Goal: Task Accomplishment & Management: Manage account settings

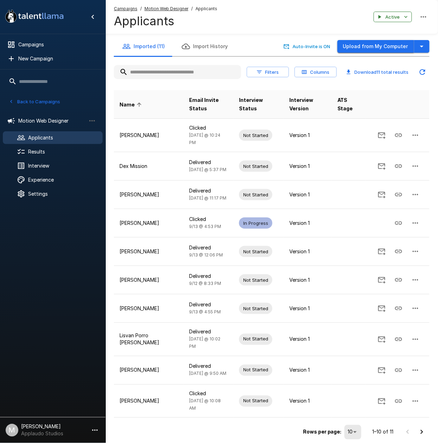
click at [362, 50] on button "Upload from My Computer" at bounding box center [375, 46] width 77 height 13
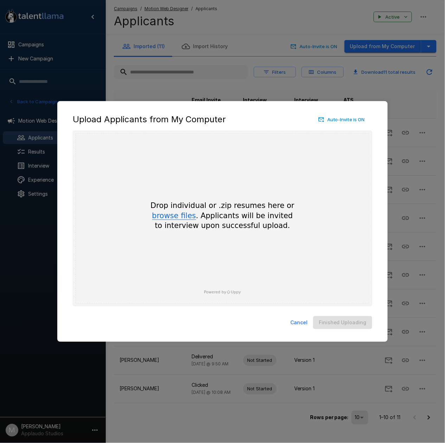
click at [169, 218] on button "browse files" at bounding box center [174, 216] width 44 height 8
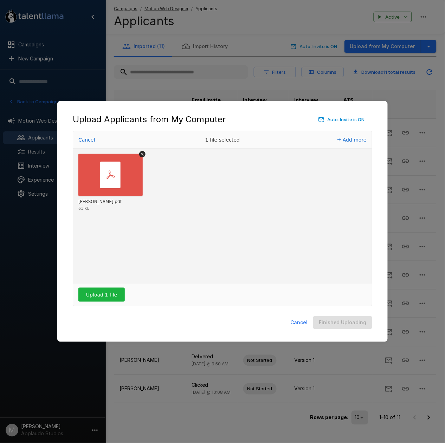
click at [127, 297] on div "Upload 1 file" at bounding box center [222, 295] width 299 height 22
click at [116, 297] on button "Upload 1 file" at bounding box center [101, 295] width 46 height 14
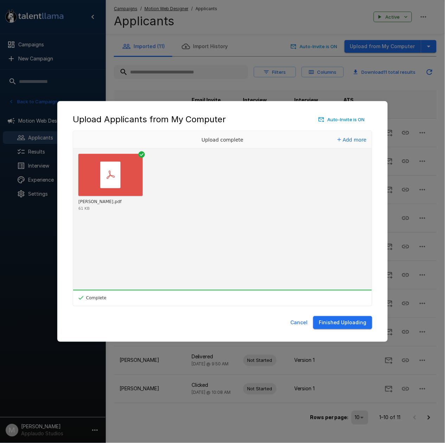
click at [360, 325] on button "Finished Uploading" at bounding box center [342, 322] width 59 height 13
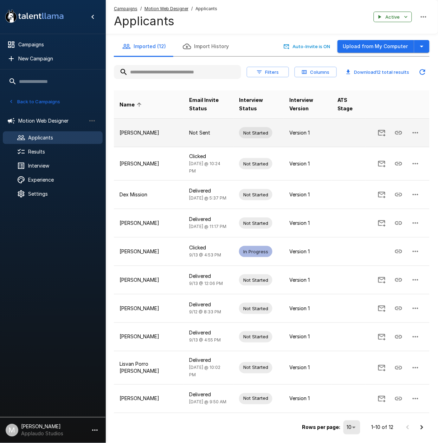
click at [413, 136] on icon "button" at bounding box center [415, 133] width 8 height 8
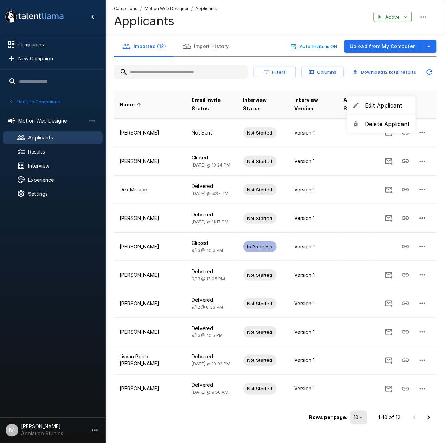
click at [380, 103] on span "Edit Applicant" at bounding box center [387, 105] width 45 height 8
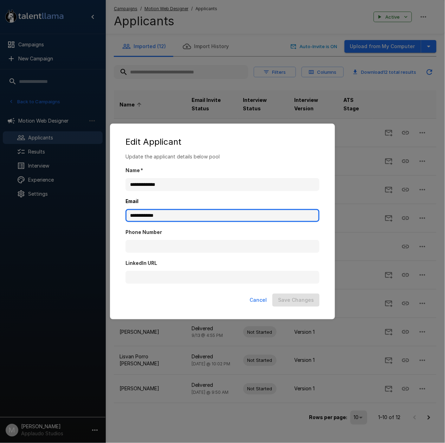
drag, startPoint x: 200, startPoint y: 221, endPoint x: 65, endPoint y: 222, distance: 134.6
click at [65, 222] on div "**********" at bounding box center [222, 221] width 445 height 443
paste input "********"
type input "**********"
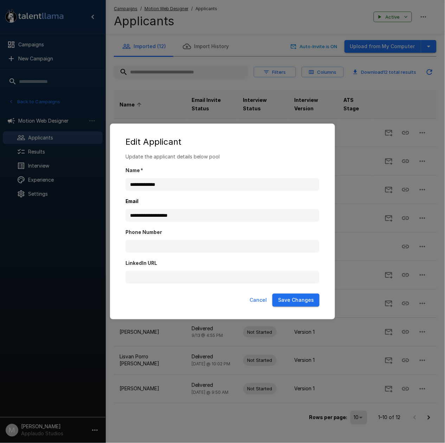
click at [303, 300] on button "Save Changes" at bounding box center [295, 300] width 47 height 13
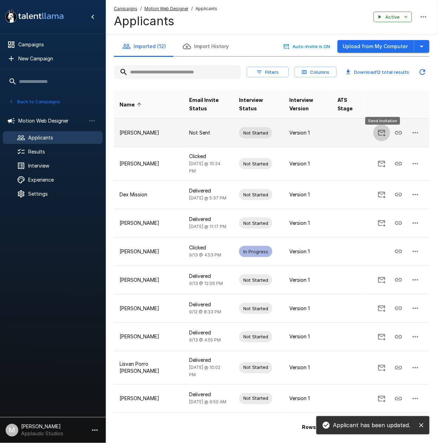
click at [384, 133] on icon "Send Invitation" at bounding box center [381, 133] width 8 height 8
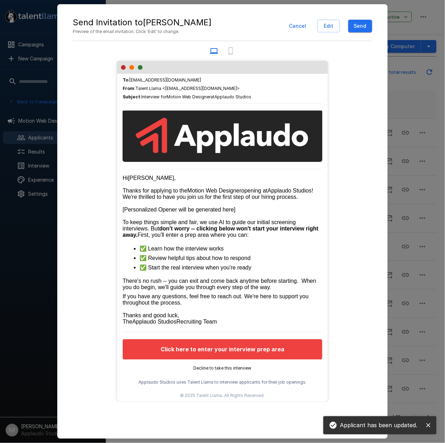
click at [364, 30] on button "Send" at bounding box center [360, 26] width 24 height 13
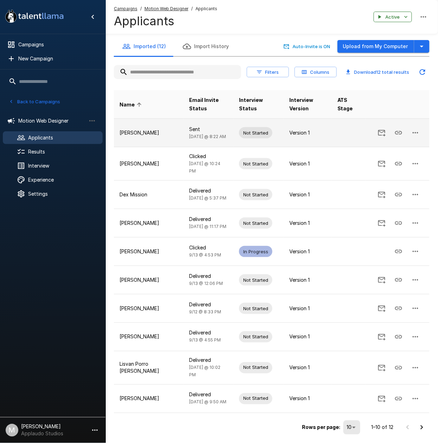
click at [397, 131] on icon "Copy Interview Link" at bounding box center [398, 133] width 8 height 8
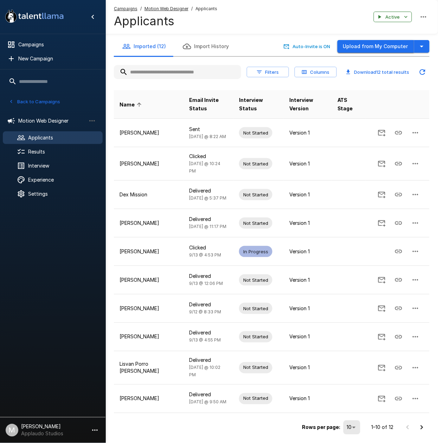
click at [372, 41] on button "Upload from My Computer" at bounding box center [375, 46] width 77 height 13
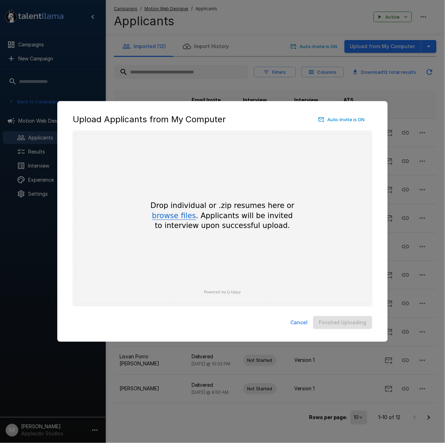
click at [170, 215] on button "browse files" at bounding box center [174, 216] width 44 height 8
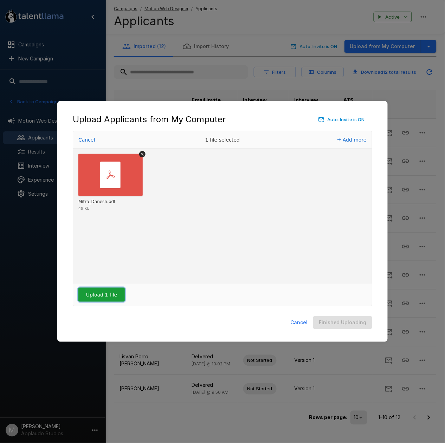
click at [90, 296] on button "Upload 1 file" at bounding box center [101, 295] width 46 height 14
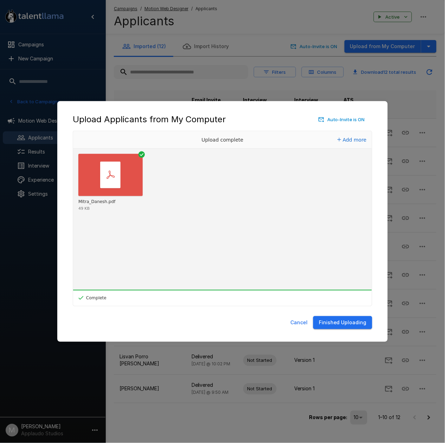
click at [360, 322] on button "Finished Uploading" at bounding box center [342, 322] width 59 height 13
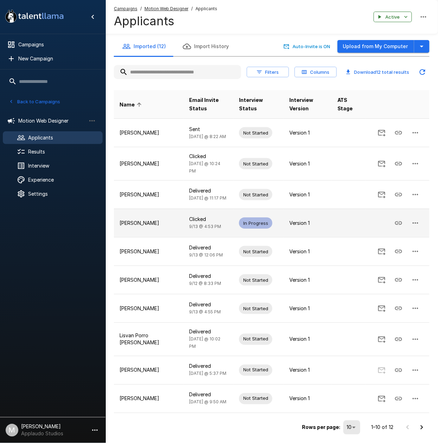
scroll to position [23, 0]
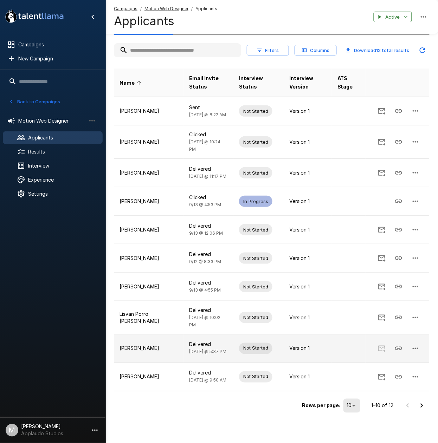
click at [413, 349] on icon "button" at bounding box center [416, 348] width 6 height 1
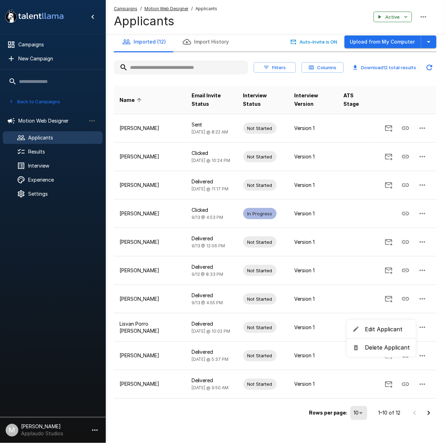
click at [377, 325] on span "Edit Applicant" at bounding box center [387, 329] width 45 height 8
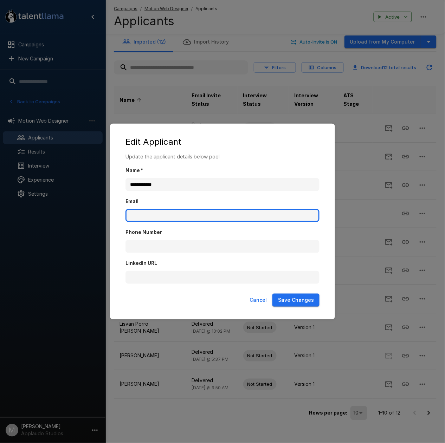
click at [187, 218] on input "Email" at bounding box center [222, 215] width 194 height 13
paste input "**********"
type input "**********"
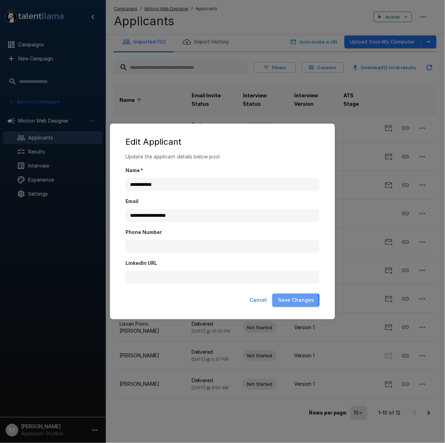
click at [289, 302] on button "Save Changes" at bounding box center [295, 300] width 47 height 13
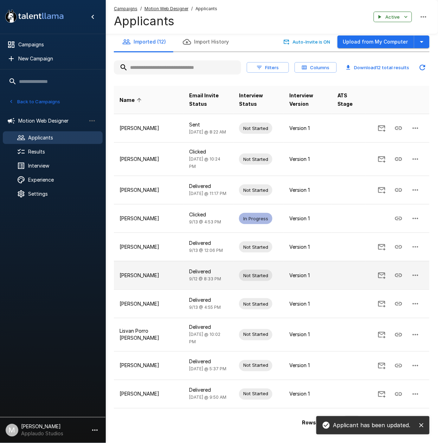
scroll to position [23, 0]
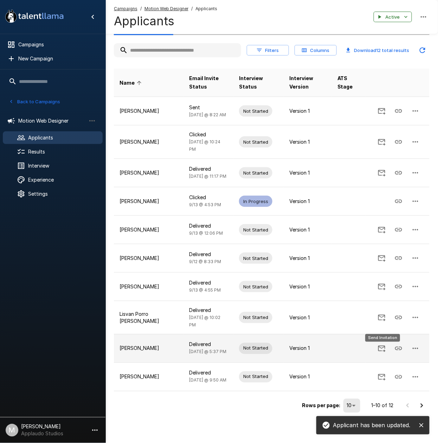
click at [384, 353] on button "Send Invitation" at bounding box center [381, 348] width 17 height 17
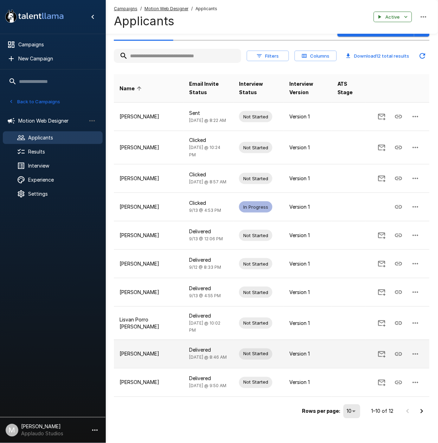
scroll to position [23, 0]
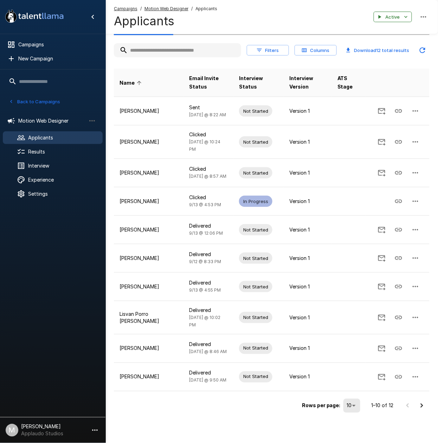
click at [349, 410] on body ".st0{fill:#FFFFFF;} .st1{fill:#76a4ed;} Campaigns New Campaign Active 9 Data An…" at bounding box center [219, 199] width 438 height 443
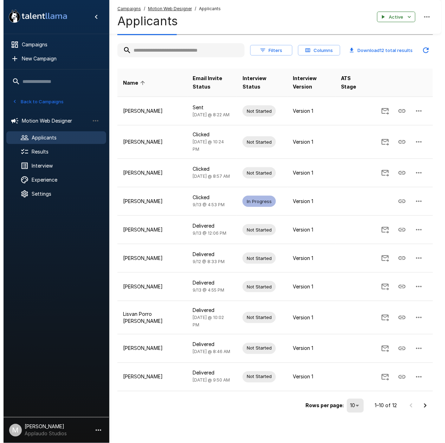
scroll to position [5, 0]
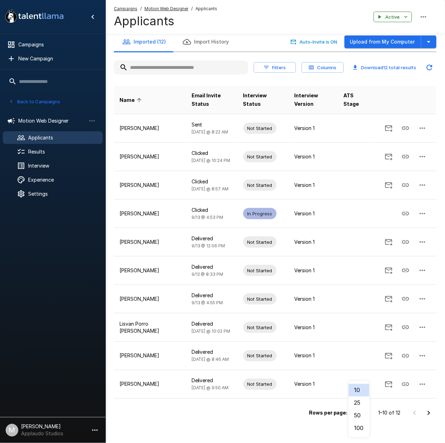
click at [360, 404] on li "25" at bounding box center [359, 403] width 21 height 13
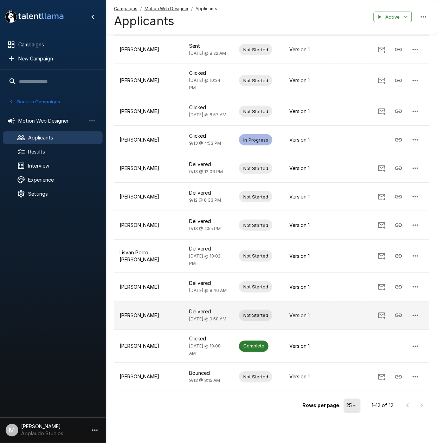
scroll to position [0, 0]
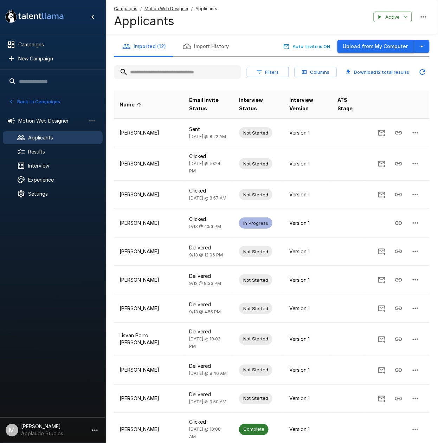
click at [368, 40] on button "Upload from My Computer" at bounding box center [375, 46] width 77 height 13
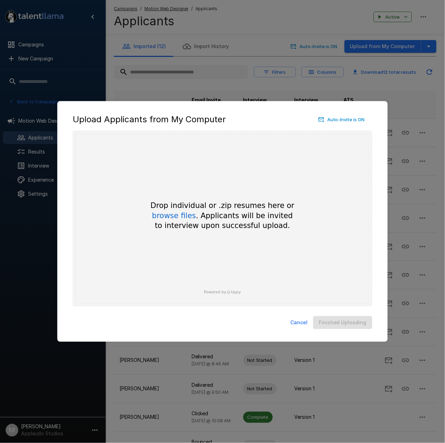
click at [176, 208] on div "Drop individual or .zip resumes here or browse files . Applicants will be invit…" at bounding box center [222, 216] width 169 height 30
click at [176, 219] on button "browse files" at bounding box center [174, 216] width 44 height 8
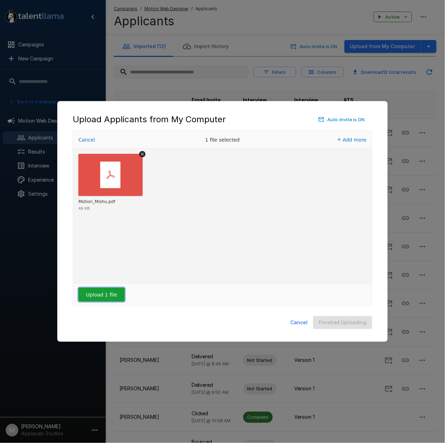
click at [106, 301] on button "Upload 1 file" at bounding box center [101, 295] width 46 height 14
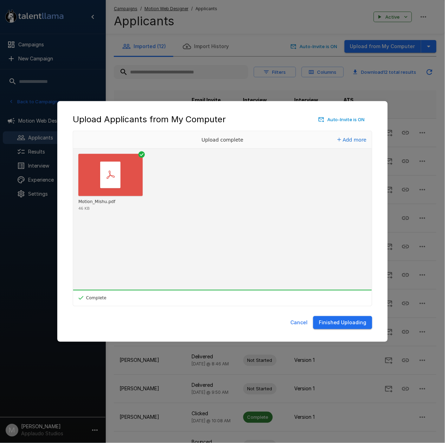
click at [355, 318] on button "Finished Uploading" at bounding box center [342, 322] width 59 height 13
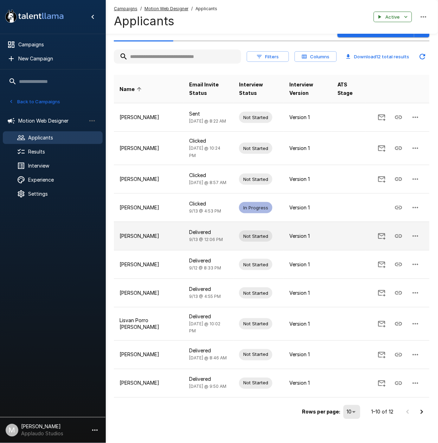
scroll to position [23, 0]
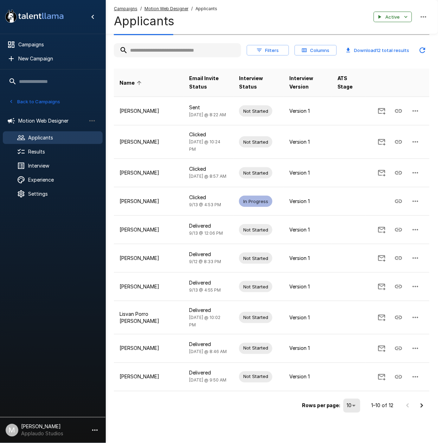
click at [349, 407] on body ".st0{fill:#FFFFFF;} .st1{fill:#76a4ed;} Campaigns New Campaign Active 9 Data An…" at bounding box center [219, 199] width 438 height 443
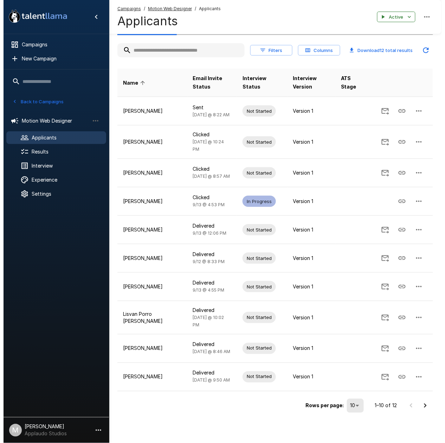
scroll to position [5, 0]
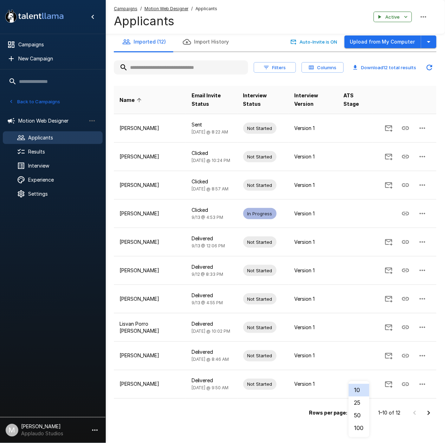
click at [362, 404] on li "25" at bounding box center [359, 403] width 21 height 13
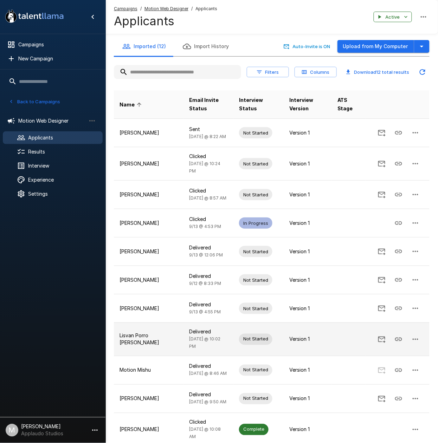
scroll to position [86, 0]
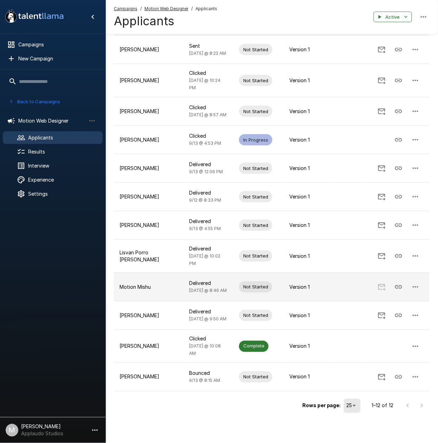
click at [421, 287] on button "button" at bounding box center [415, 287] width 17 height 17
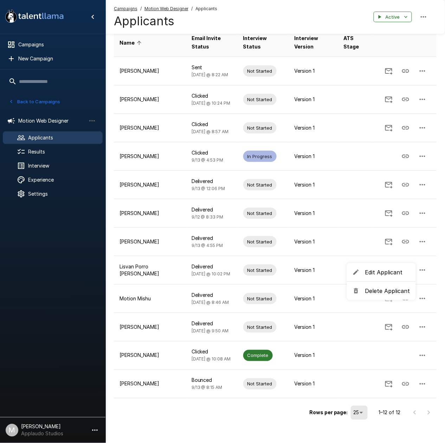
click at [395, 276] on span "Edit Applicant" at bounding box center [387, 272] width 45 height 8
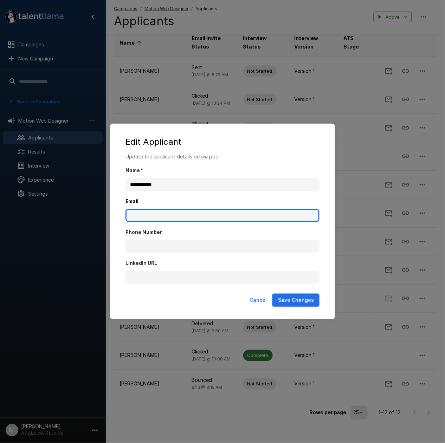
click at [148, 209] on input "Email" at bounding box center [222, 215] width 194 height 13
paste input "**********"
type input "**********"
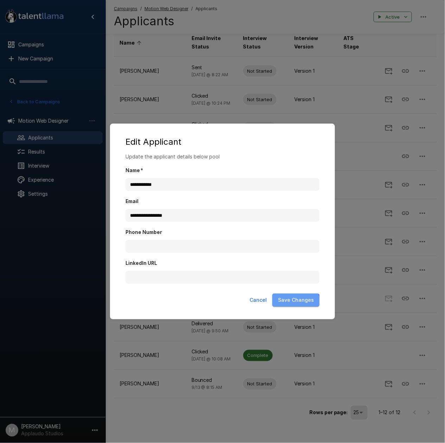
click at [297, 303] on button "Save Changes" at bounding box center [295, 300] width 47 height 13
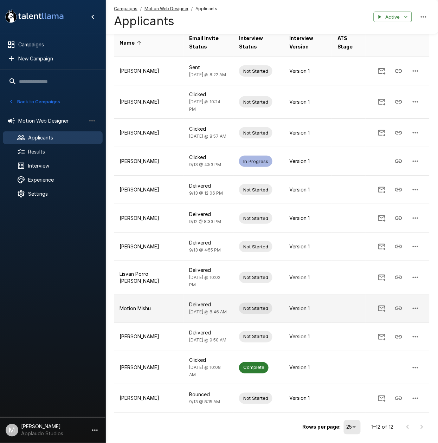
click at [416, 312] on icon "button" at bounding box center [415, 308] width 8 height 8
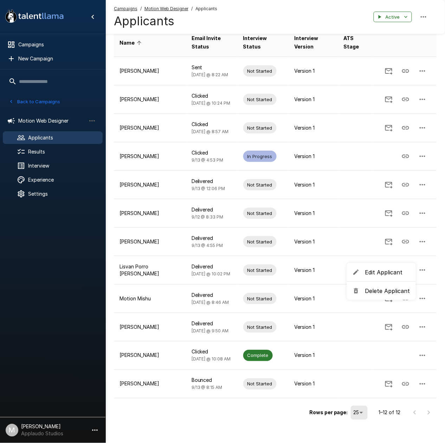
click at [372, 269] on span "Edit Applicant" at bounding box center [387, 272] width 45 height 8
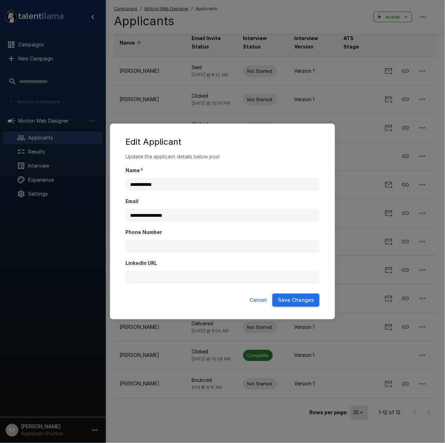
click at [296, 300] on button "Save Changes" at bounding box center [295, 300] width 47 height 13
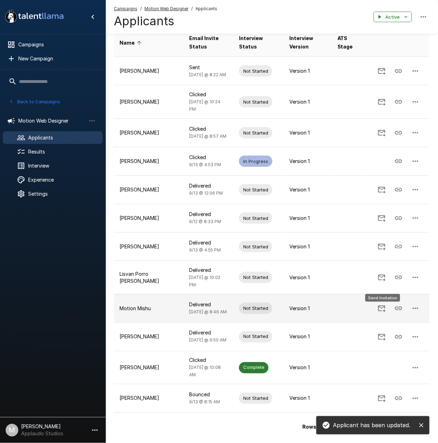
click at [380, 311] on icon "Send Invitation" at bounding box center [381, 308] width 8 height 8
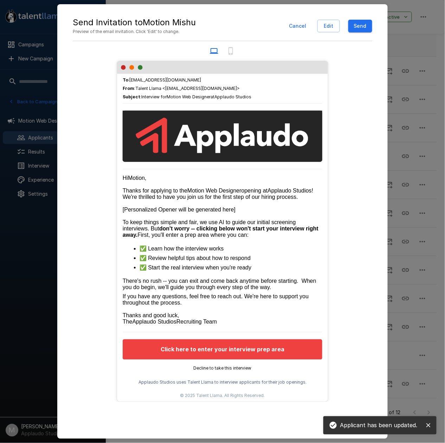
click at [355, 27] on button "Send" at bounding box center [360, 26] width 24 height 13
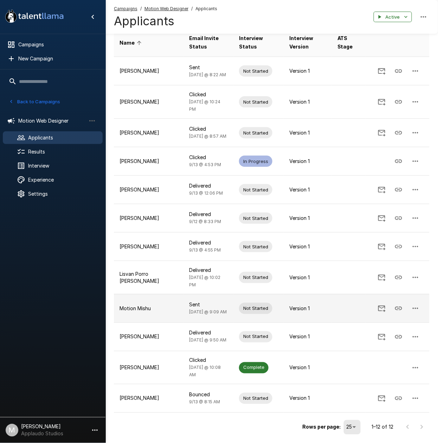
click at [397, 310] on icon "Copy Interview Link" at bounding box center [398, 308] width 8 height 8
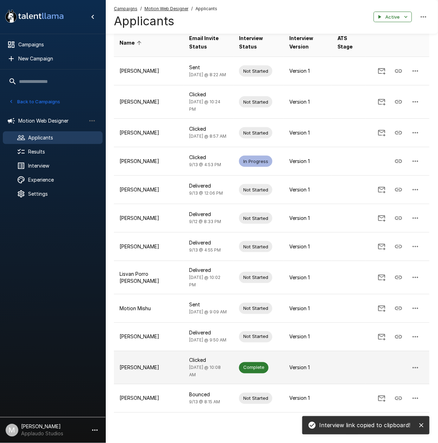
click at [253, 367] on span "Complete" at bounding box center [254, 367] width 30 height 7
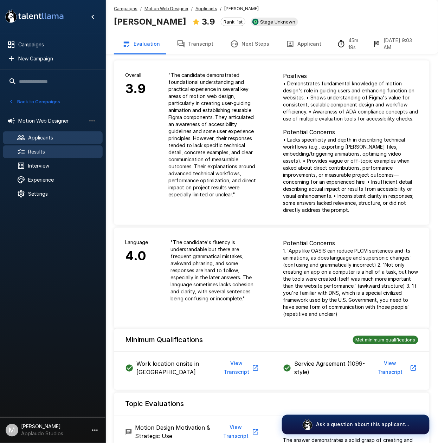
click at [50, 150] on span "Results" at bounding box center [62, 151] width 69 height 7
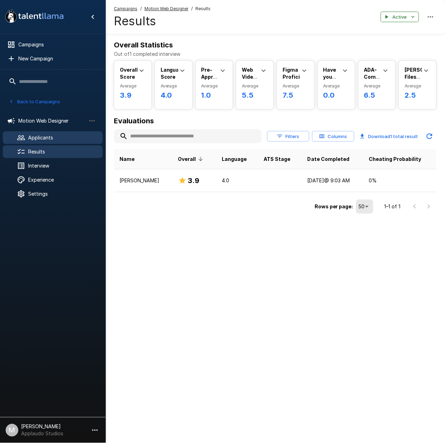
click at [48, 140] on span "Applicants" at bounding box center [62, 137] width 69 height 7
